Goal: Task Accomplishment & Management: Use online tool/utility

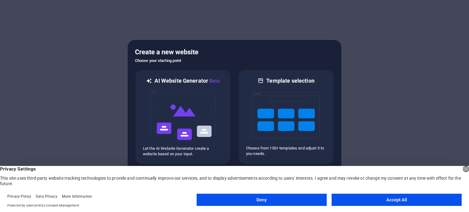
click at [383, 200] on button "Accept All" at bounding box center [397, 200] width 130 height 12
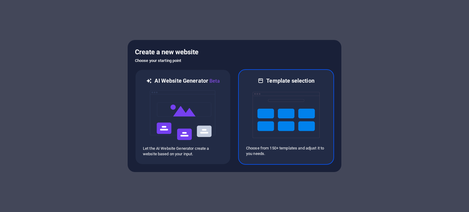
click at [272, 102] on img at bounding box center [286, 115] width 67 height 61
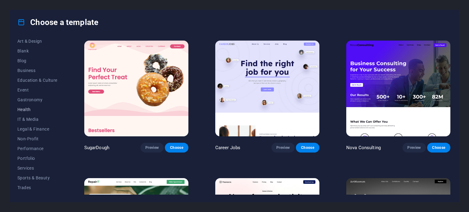
scroll to position [89, 0]
click at [36, 103] on span "IT & Media" at bounding box center [37, 102] width 40 height 5
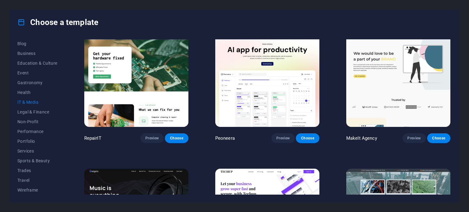
scroll to position [0, 0]
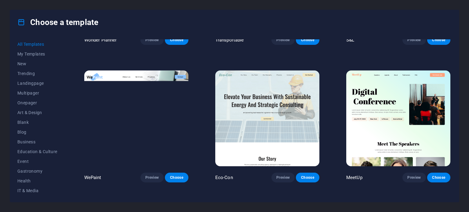
scroll to position [397, 0]
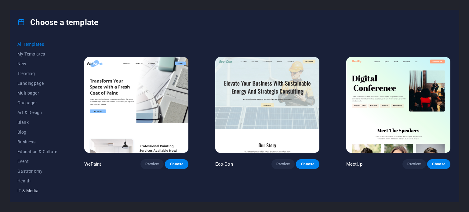
click at [28, 192] on span "IT & Media" at bounding box center [37, 191] width 40 height 5
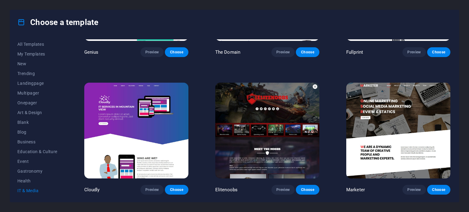
scroll to position [187, 0]
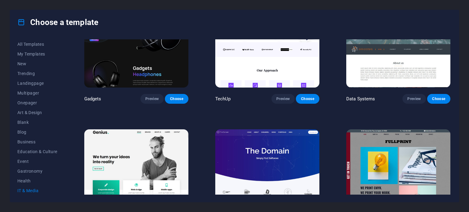
click at [22, 190] on span "IT & Media" at bounding box center [37, 191] width 40 height 5
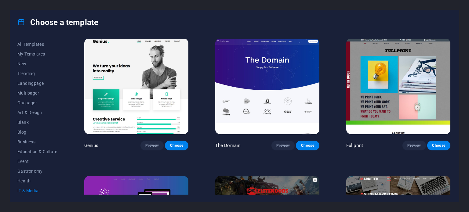
click at [17, 191] on span "IT & Media" at bounding box center [37, 191] width 40 height 5
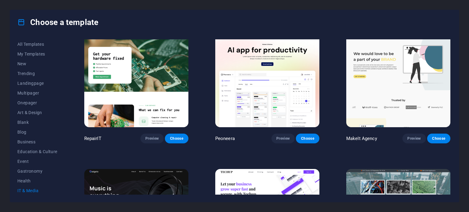
scroll to position [0, 0]
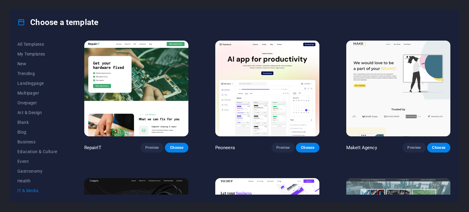
click at [306, 47] on img at bounding box center [267, 89] width 104 height 96
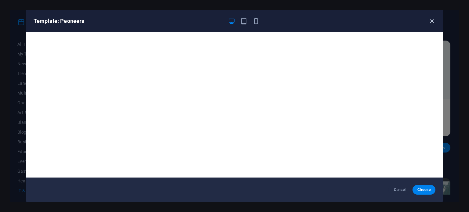
click at [430, 19] on icon "button" at bounding box center [432, 21] width 7 height 7
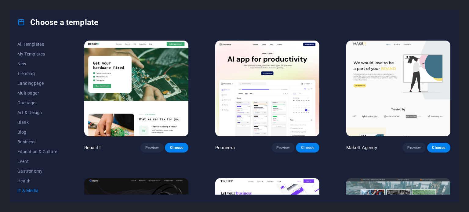
click at [302, 150] on button "Choose" at bounding box center [307, 148] width 23 height 10
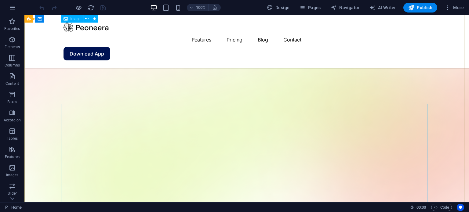
scroll to position [61, 0]
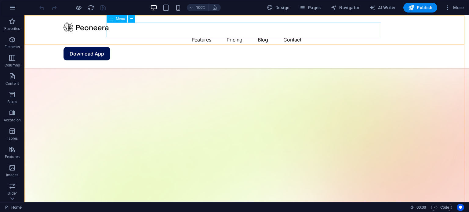
click at [238, 32] on nav "Features Pricing Blog Contact" at bounding box center [247, 39] width 367 height 15
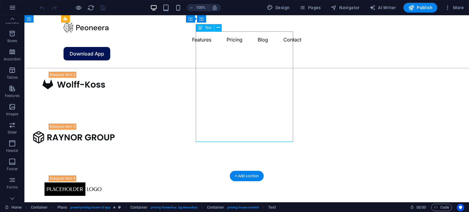
scroll to position [856, 0]
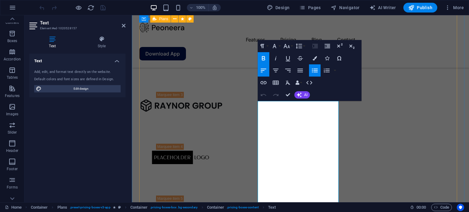
scroll to position [971, 0]
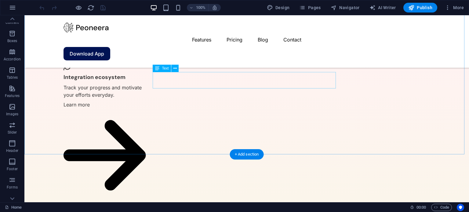
scroll to position [1404, 0]
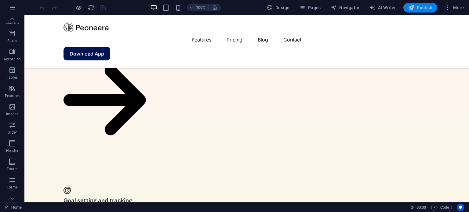
click at [428, 11] on button "Publish" at bounding box center [421, 8] width 34 height 10
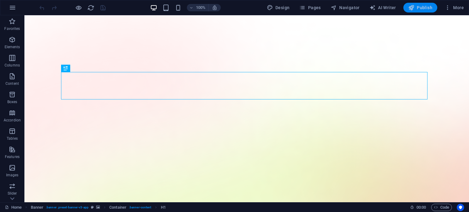
click at [415, 4] on button "Publish" at bounding box center [421, 8] width 34 height 10
